Goal: Task Accomplishment & Management: Complete application form

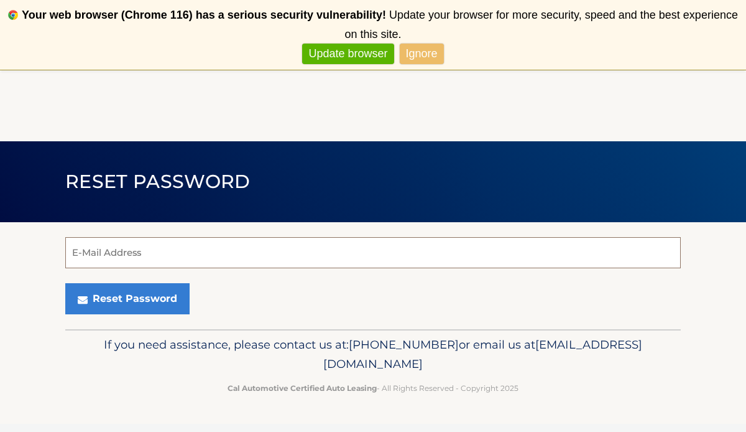
click at [113, 246] on input "E-Mail Address" at bounding box center [373, 252] width 616 height 31
type input "[EMAIL_ADDRESS][DOMAIN_NAME]"
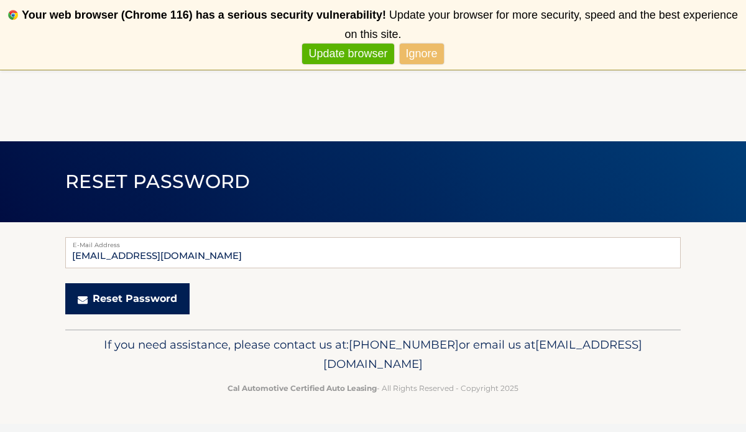
click at [156, 300] on button "Reset Password" at bounding box center [127, 298] width 124 height 31
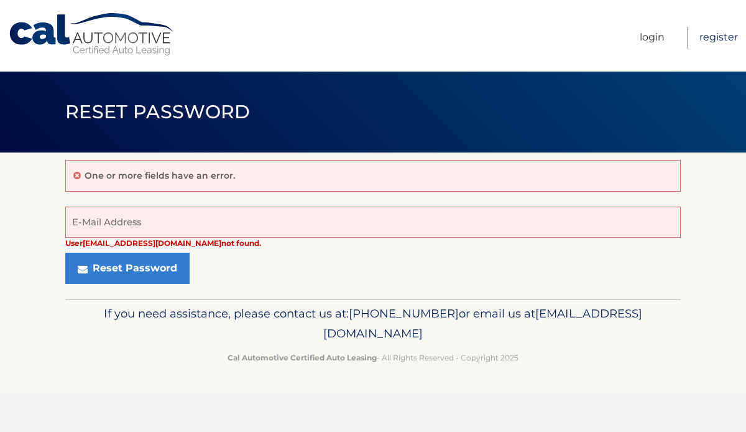
click at [719, 41] on link "Register" at bounding box center [719, 38] width 39 height 22
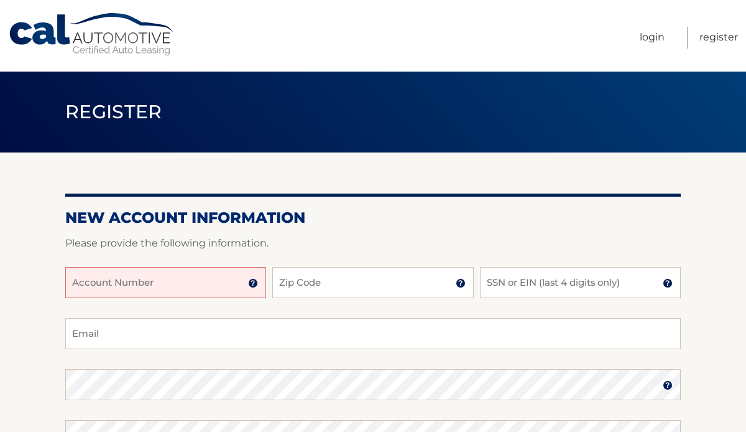
scroll to position [63, 0]
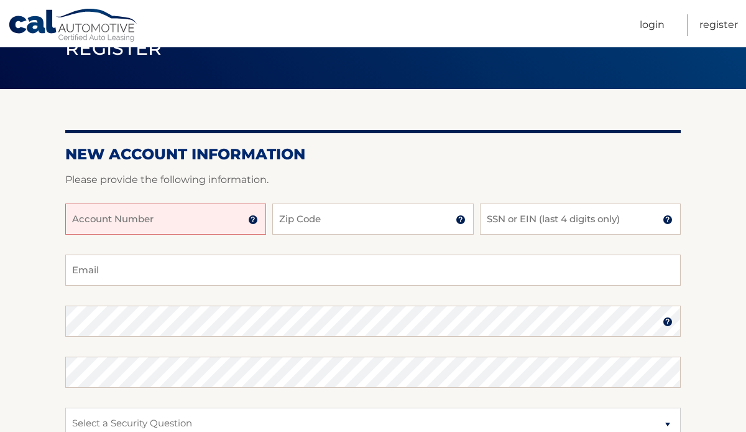
click at [202, 221] on input "Account Number" at bounding box center [165, 218] width 201 height 31
click at [192, 274] on input "Email" at bounding box center [373, 269] width 616 height 31
click at [258, 158] on h2 "New Account Information" at bounding box center [373, 154] width 616 height 19
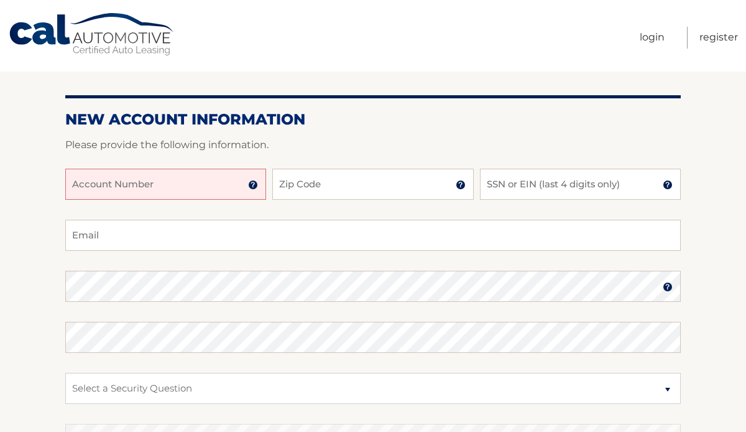
scroll to position [0, 0]
